Goal: Navigation & Orientation: Understand site structure

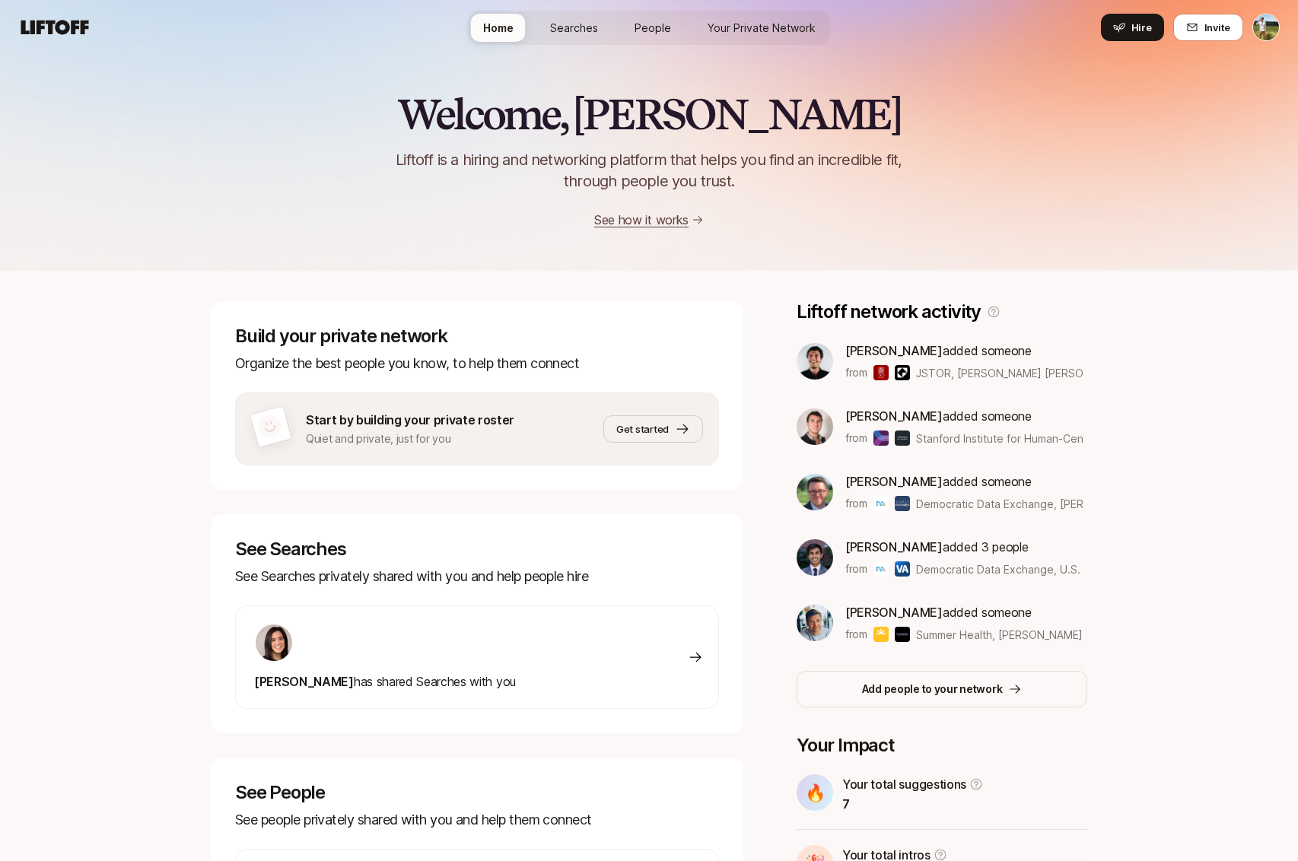
click at [61, 27] on icon at bounding box center [54, 27] width 73 height 21
click at [665, 24] on span "People" at bounding box center [652, 28] width 37 height 16
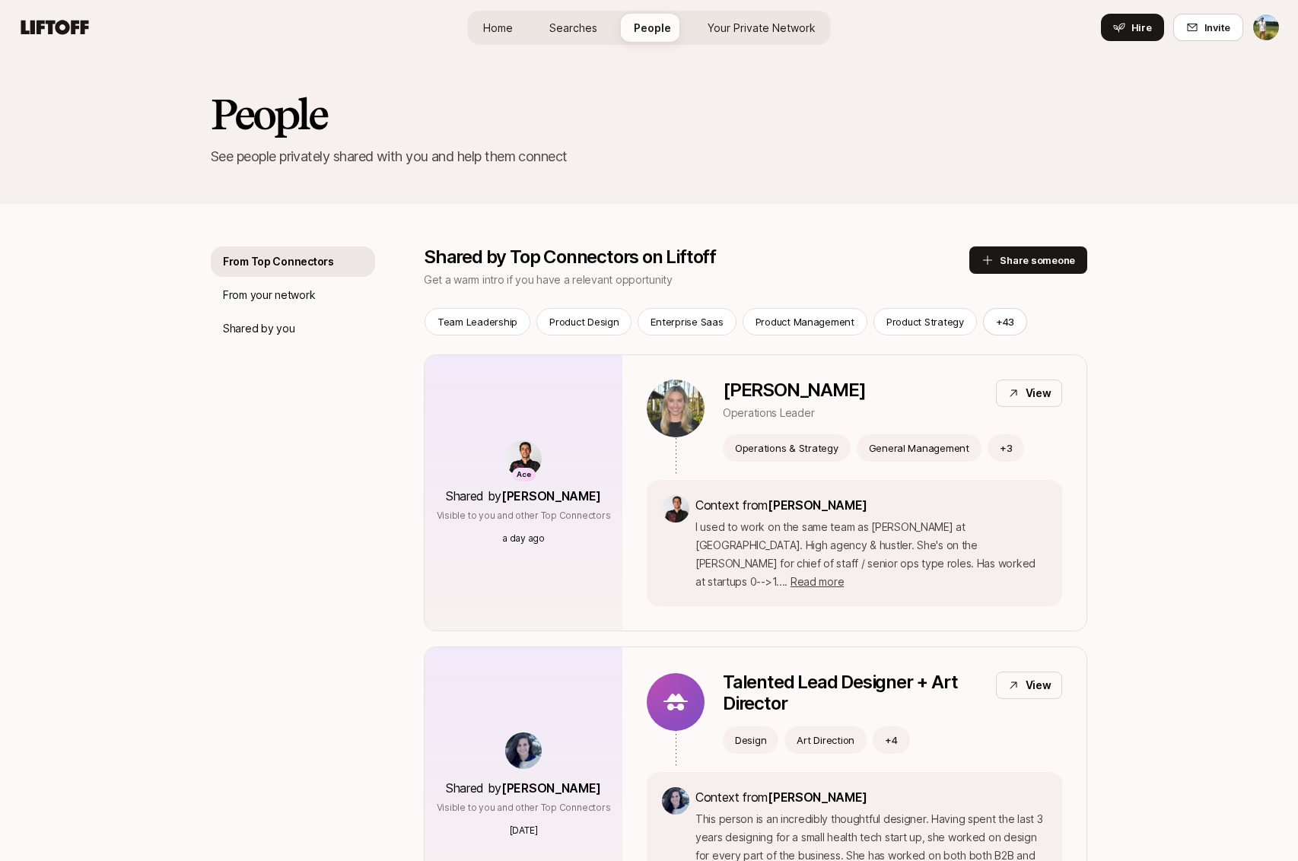
click at [747, 25] on span "Your Private Network" at bounding box center [761, 28] width 108 height 16
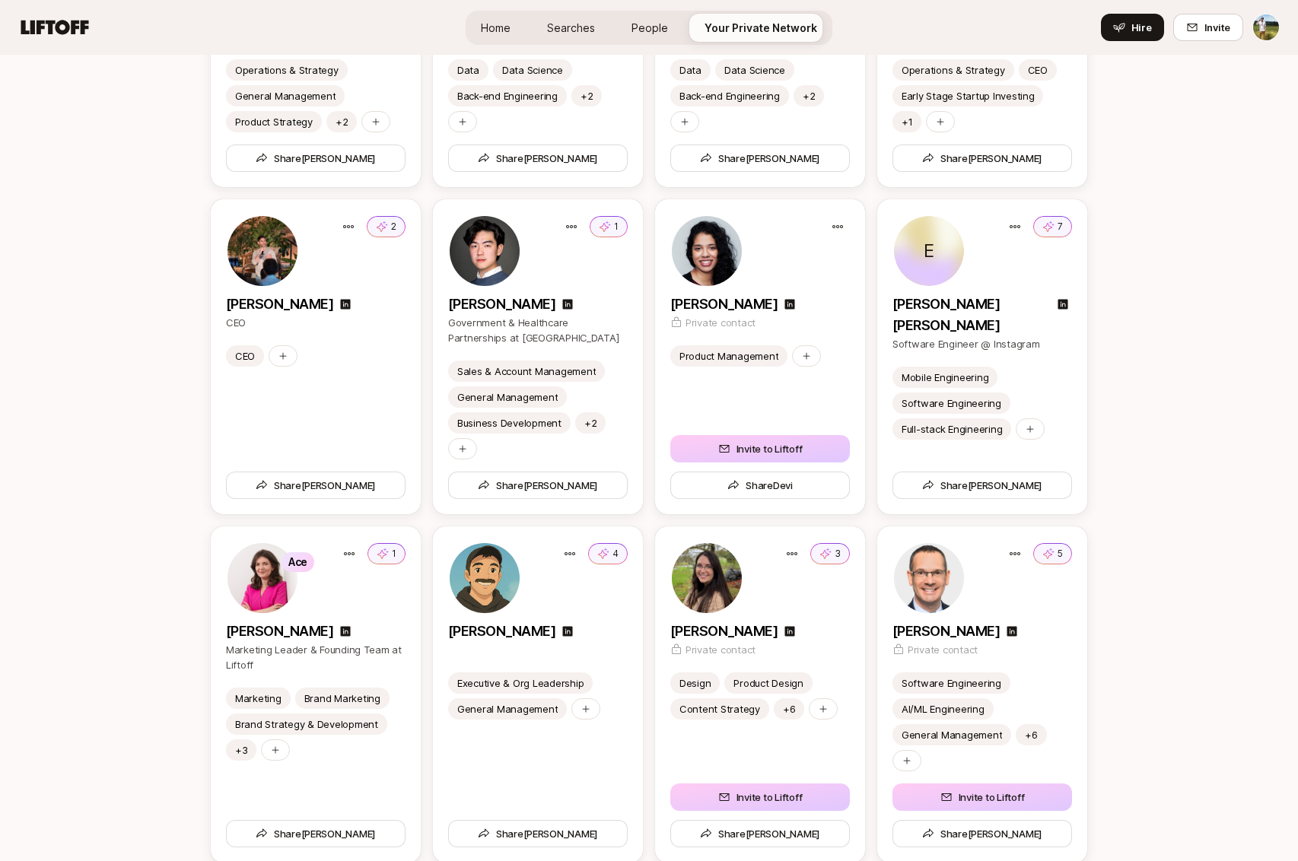
scroll to position [2569, 0]
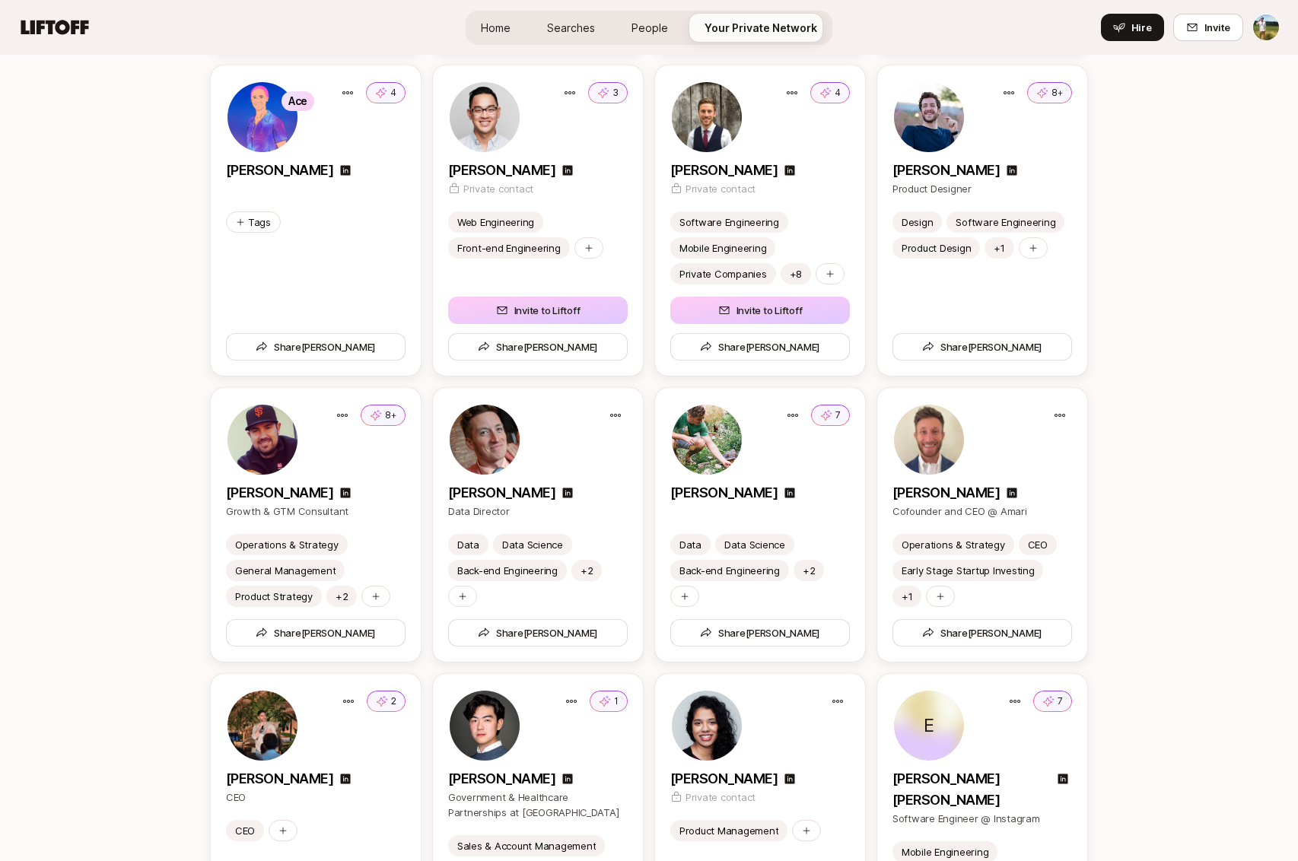
click at [499, 25] on span "Home" at bounding box center [496, 28] width 30 height 16
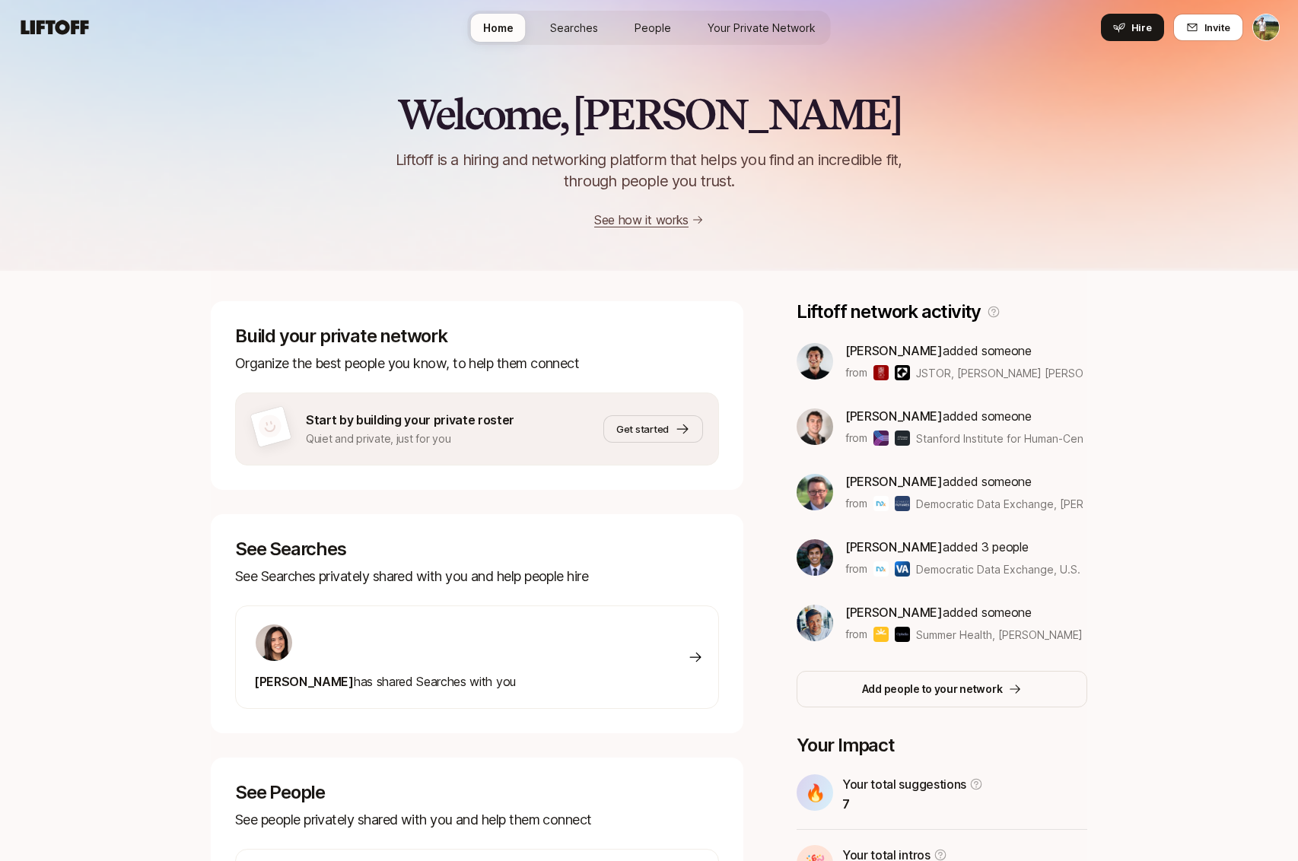
click at [589, 20] on span "Searches" at bounding box center [574, 28] width 48 height 16
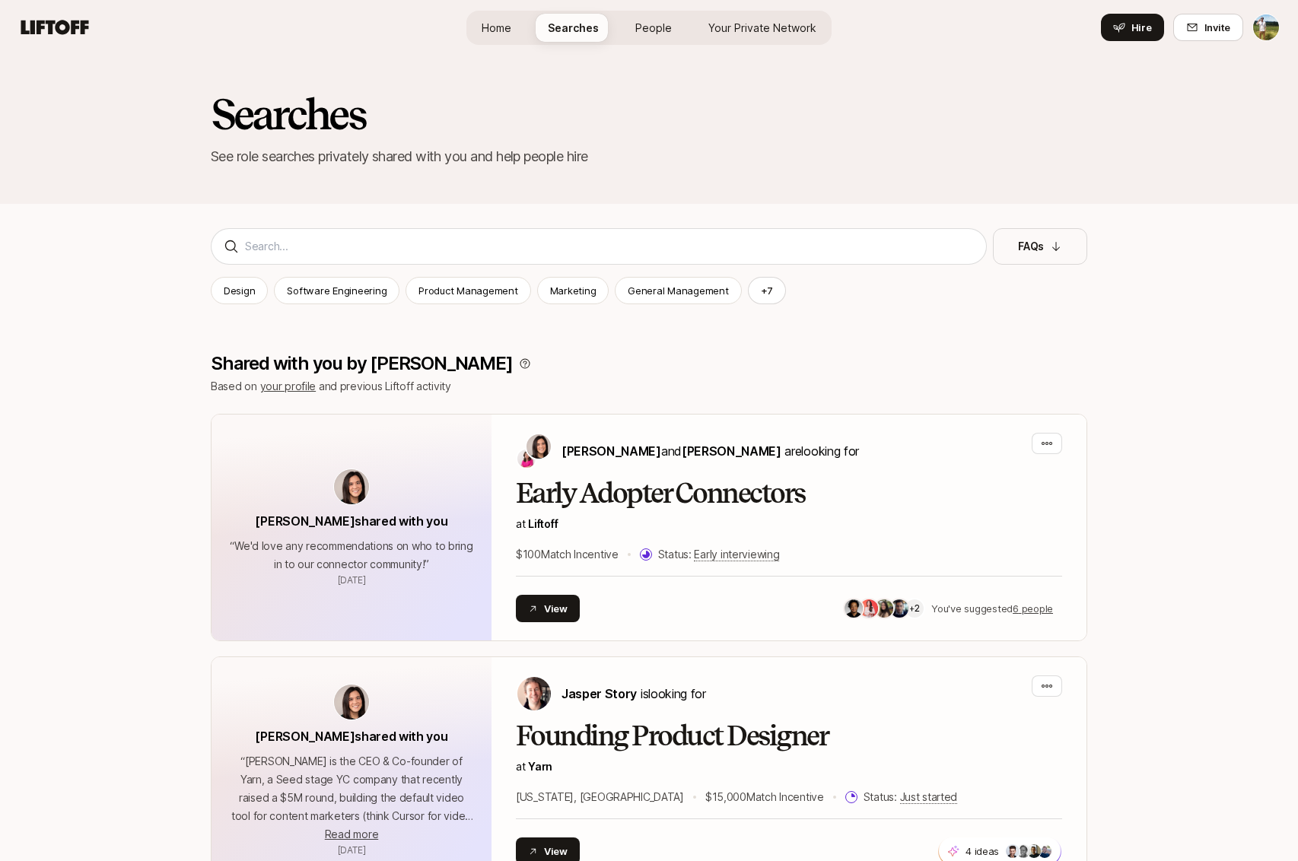
click at [493, 15] on link "Home" at bounding box center [496, 28] width 54 height 28
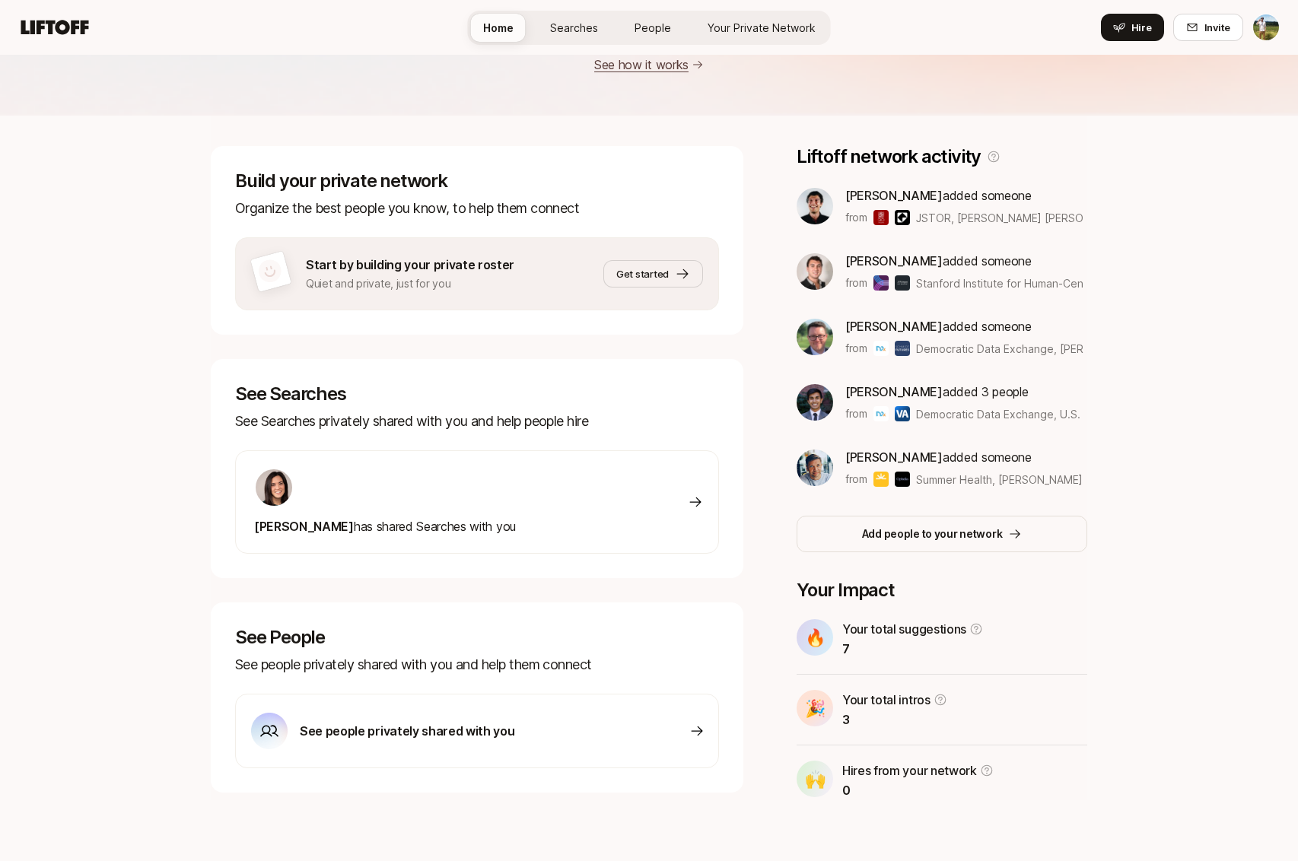
scroll to position [155, 0]
